Goal: Task Accomplishment & Management: Manage account settings

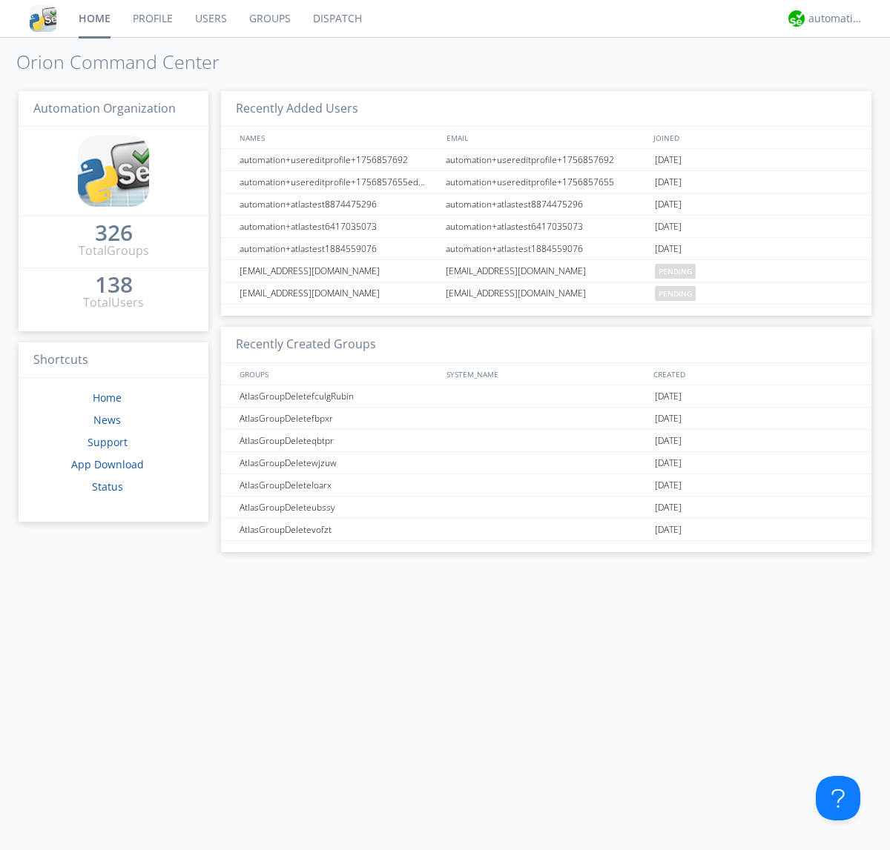
click at [268, 19] on link "Groups" at bounding box center [270, 18] width 64 height 37
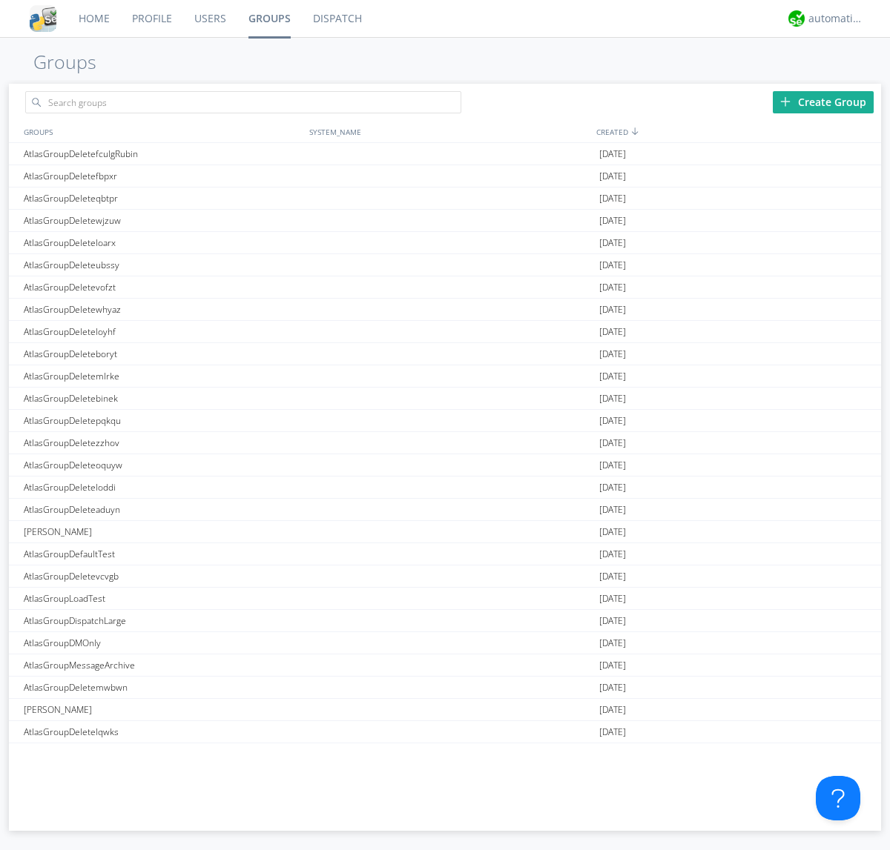
click at [823, 102] on div "Create Group" at bounding box center [823, 102] width 101 height 22
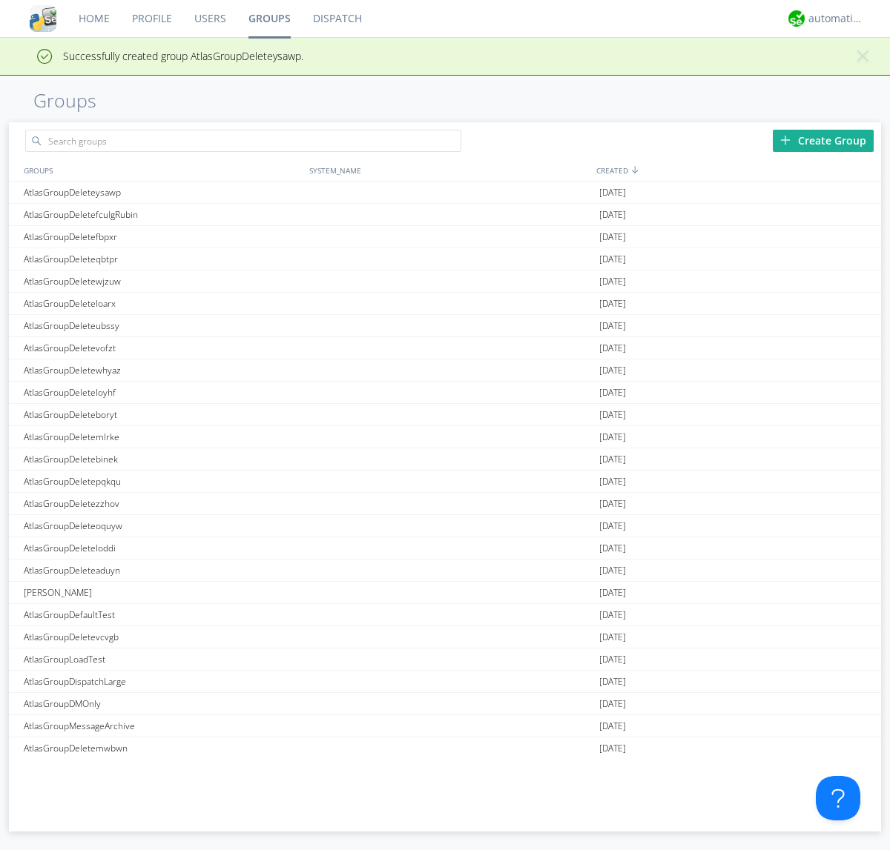
click at [268, 19] on link "Groups" at bounding box center [269, 18] width 65 height 37
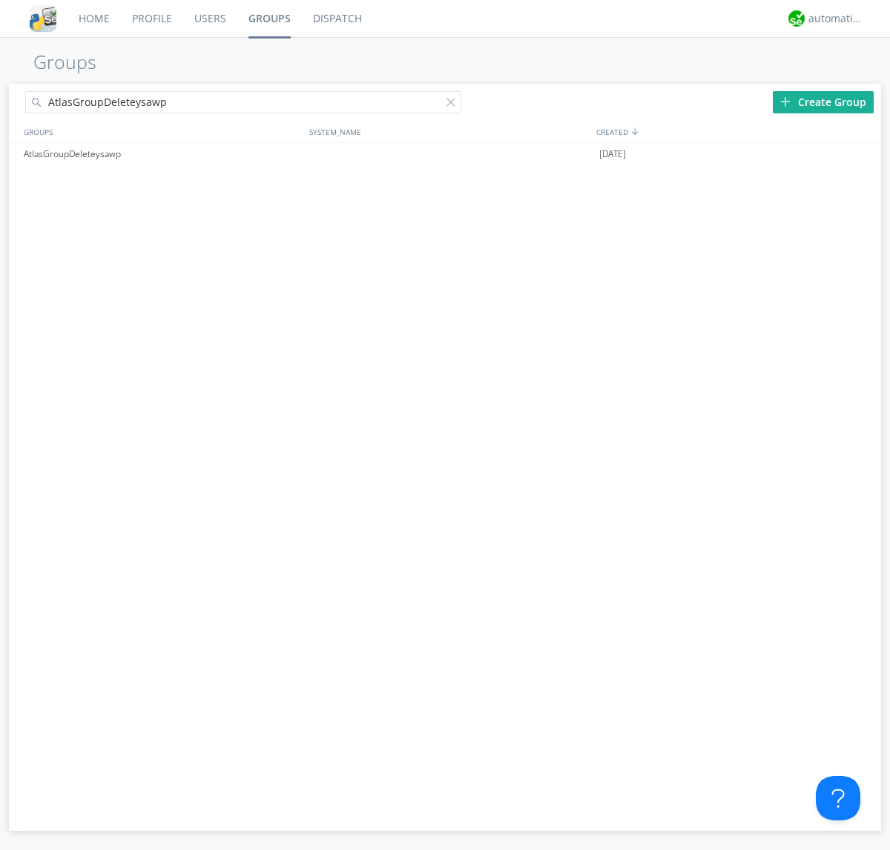
type input "AtlasGroupDeleteysawp"
click at [454, 105] on div at bounding box center [453, 105] width 15 height 15
type input "AtlasGroupDeleteysawp"
click at [162, 153] on div "AtlasGroupDeleteysawp" at bounding box center [162, 154] width 285 height 22
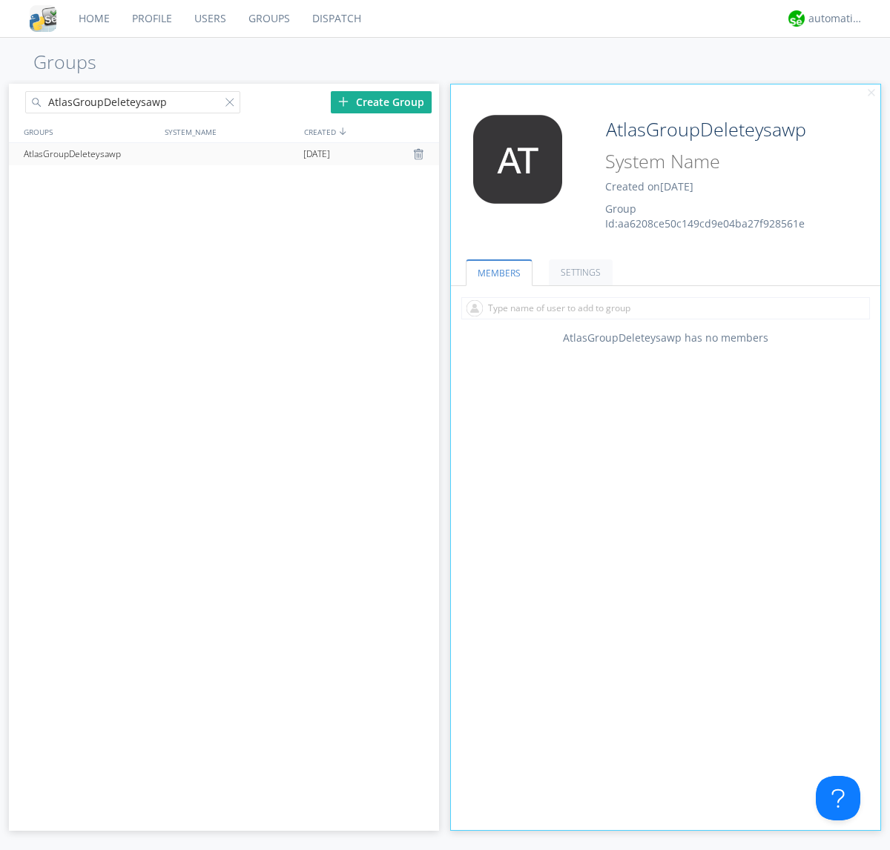
click at [578, 272] on link "SETTINGS" at bounding box center [581, 273] width 64 height 26
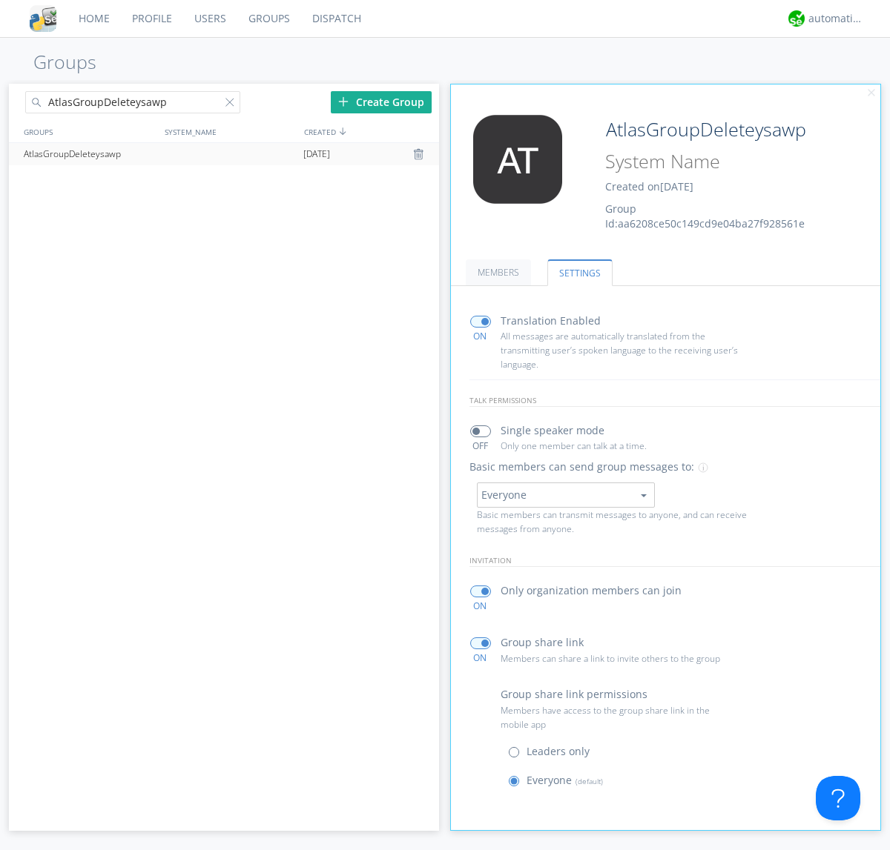
click at [420, 154] on div at bounding box center [420, 154] width 15 height 12
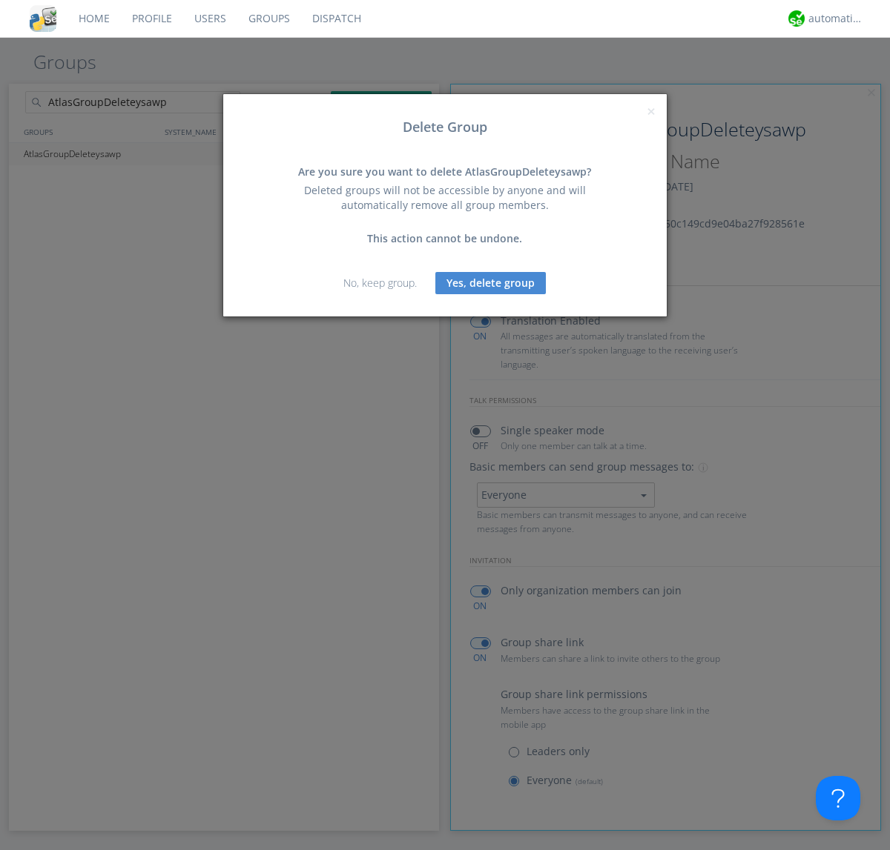
click at [491, 282] on button "Yes, delete group" at bounding box center [490, 283] width 110 height 22
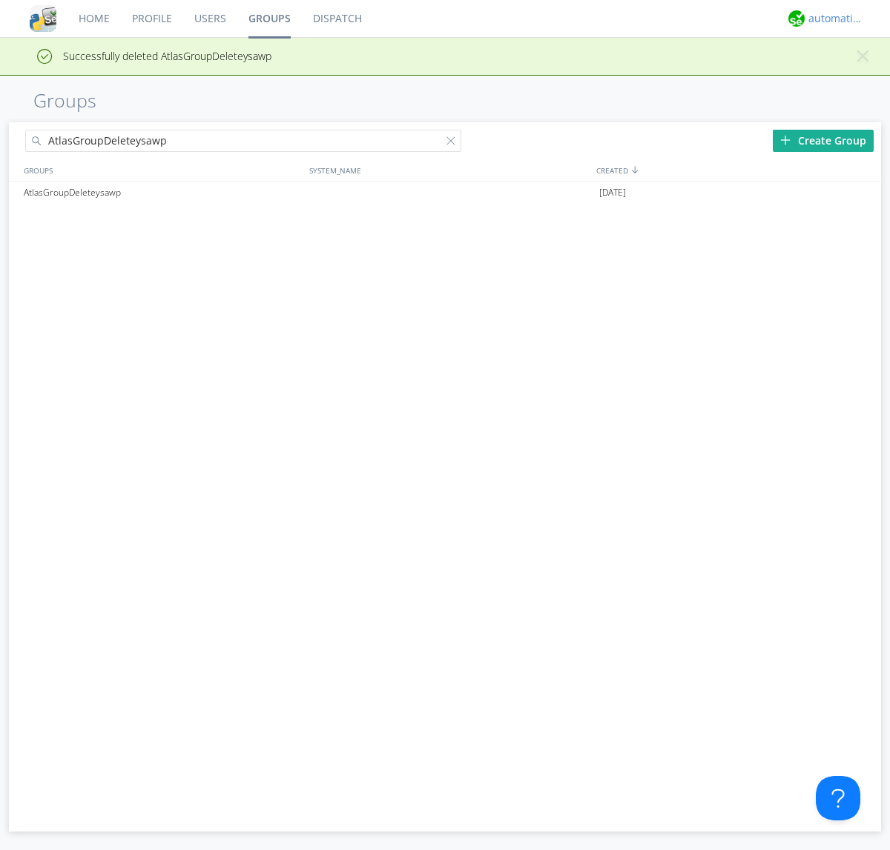
click at [832, 19] on div "automation+atlas" at bounding box center [836, 18] width 56 height 15
